Goal: Transaction & Acquisition: Purchase product/service

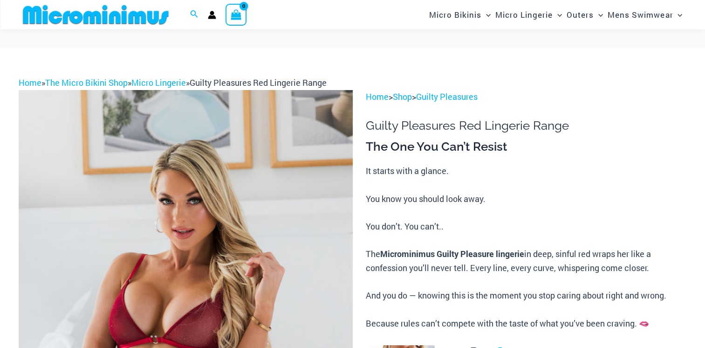
scroll to position [100, 0]
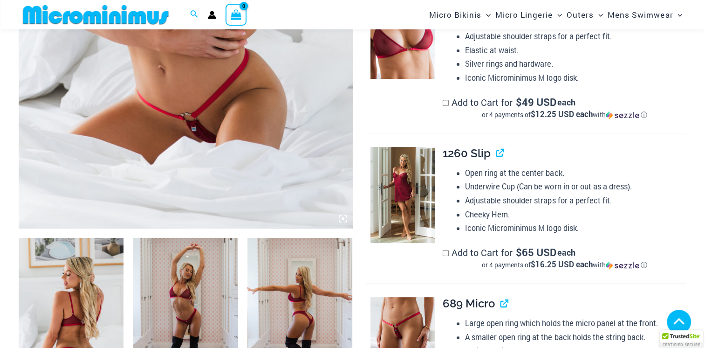
click at [187, 301] on img at bounding box center [185, 316] width 105 height 157
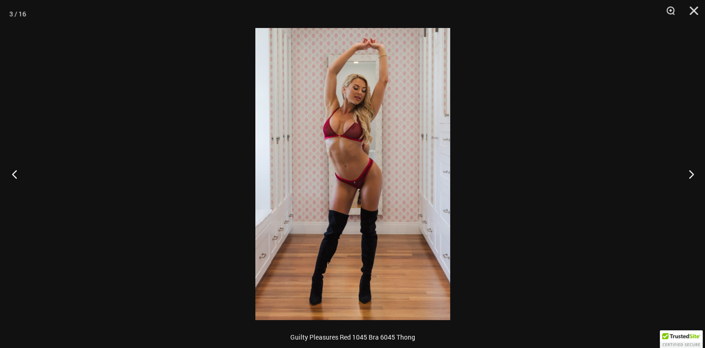
click at [19, 180] on button "Previous" at bounding box center [17, 174] width 35 height 47
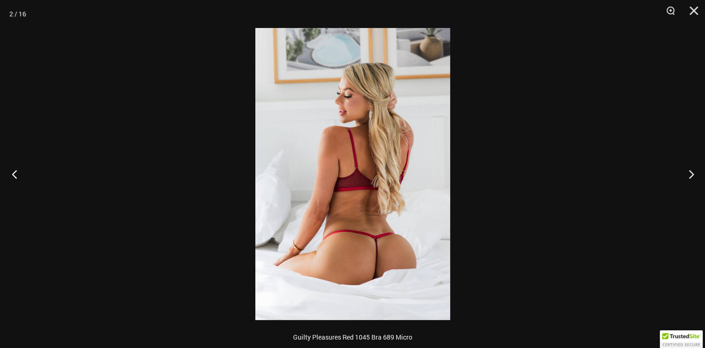
click at [15, 180] on button "Previous" at bounding box center [17, 174] width 35 height 47
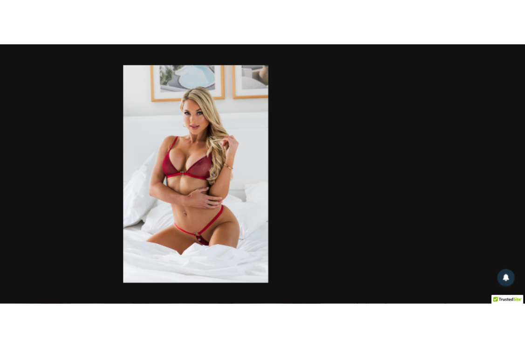
scroll to position [328, 0]
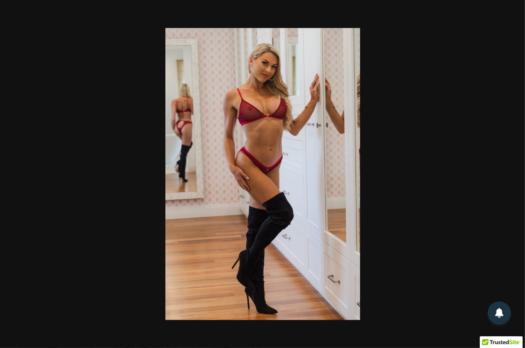
click at [302, 198] on img at bounding box center [262, 174] width 195 height 292
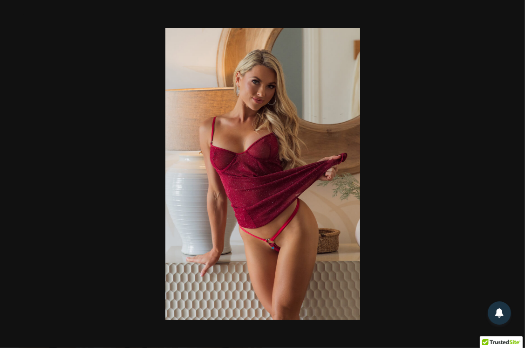
click at [313, 212] on img at bounding box center [262, 174] width 195 height 292
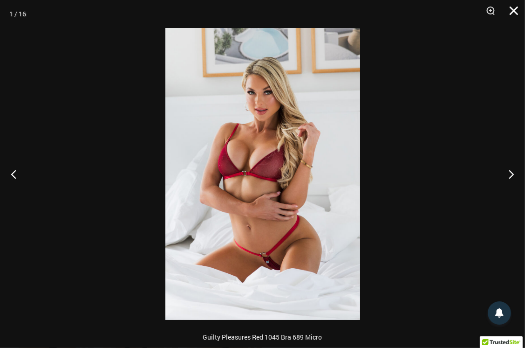
click at [510, 13] on button "Close" at bounding box center [510, 14] width 23 height 28
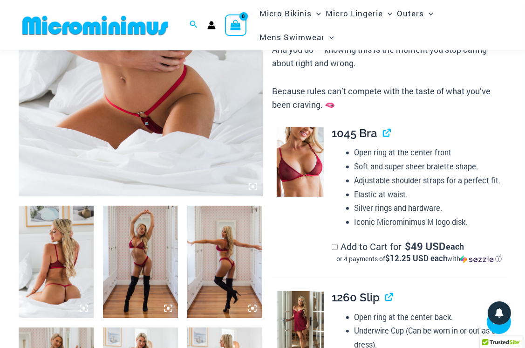
scroll to position [245, 0]
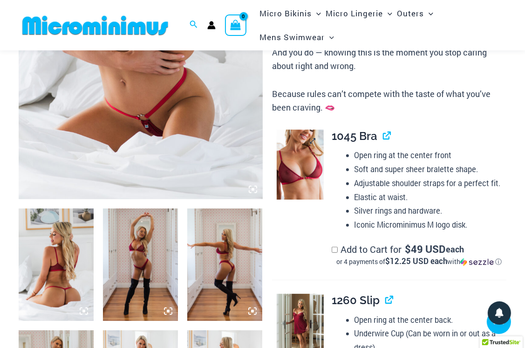
click at [301, 157] on img at bounding box center [300, 165] width 47 height 70
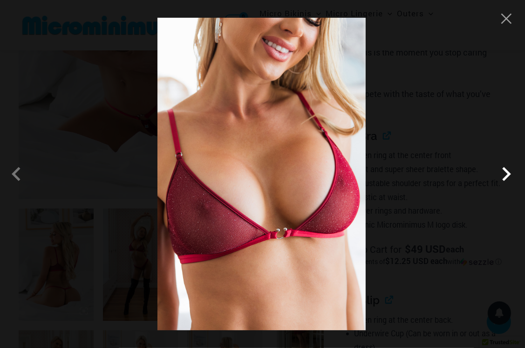
click at [509, 179] on span at bounding box center [507, 174] width 28 height 28
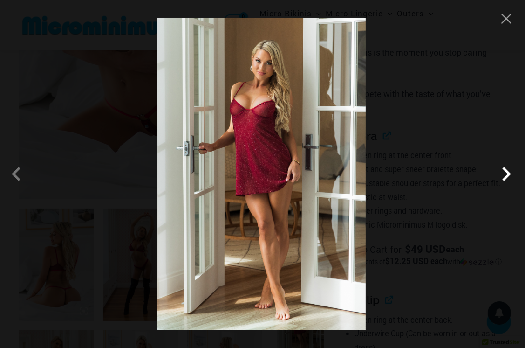
click at [504, 175] on span at bounding box center [507, 174] width 28 height 28
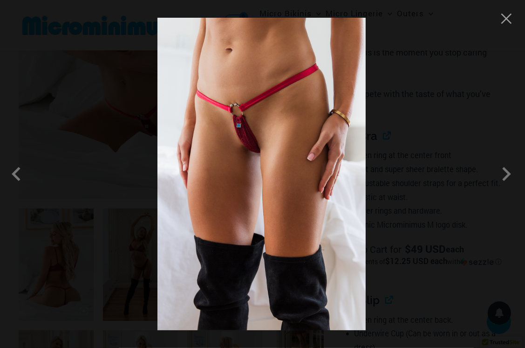
click at [506, 175] on span at bounding box center [507, 174] width 28 height 28
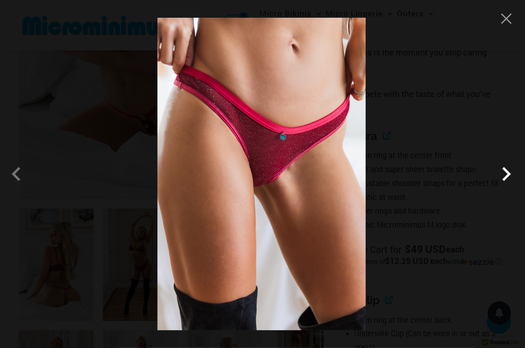
click at [507, 176] on span at bounding box center [507, 174] width 28 height 28
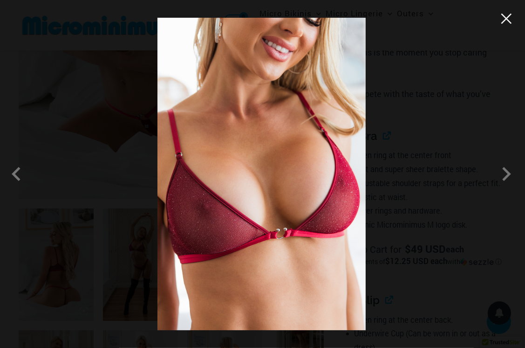
click at [506, 20] on button "Close" at bounding box center [507, 19] width 14 height 14
